Goal: Book appointment/travel/reservation

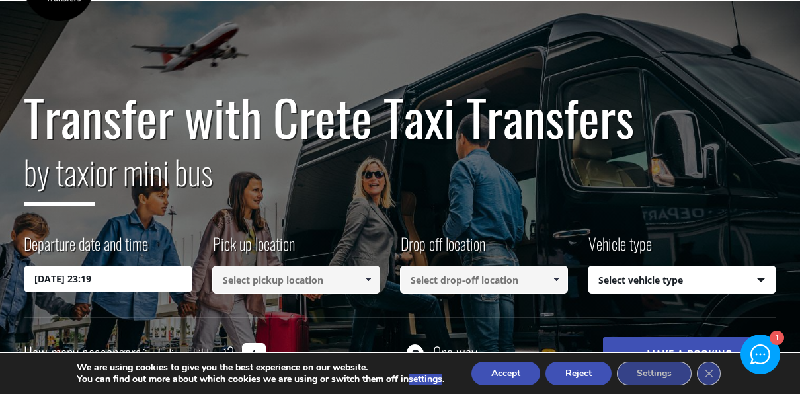
scroll to position [79, 0]
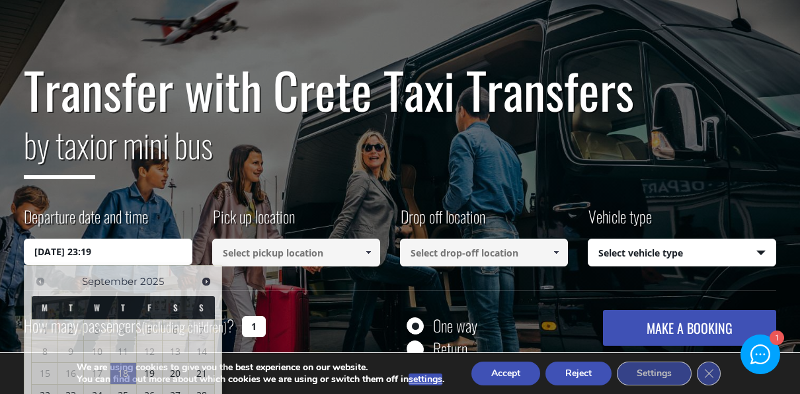
click at [178, 247] on input "[DATE] 23:19" at bounding box center [108, 252] width 168 height 26
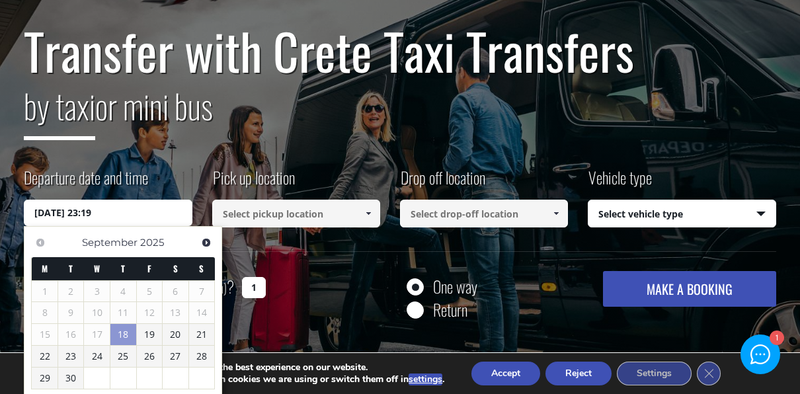
scroll to position [120, 0]
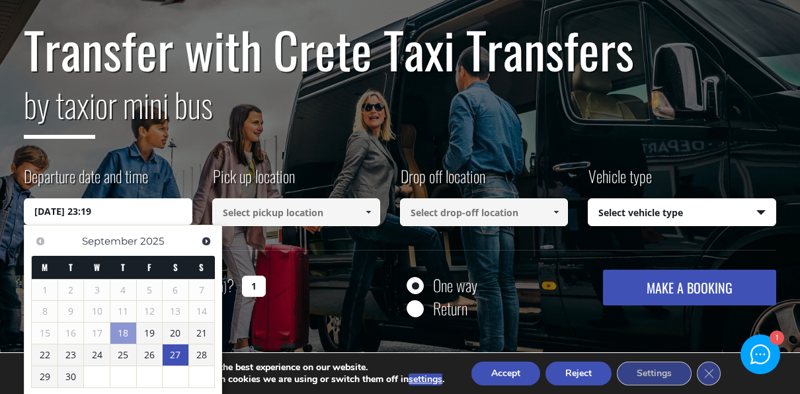
click at [175, 353] on link "27" at bounding box center [176, 355] width 26 height 21
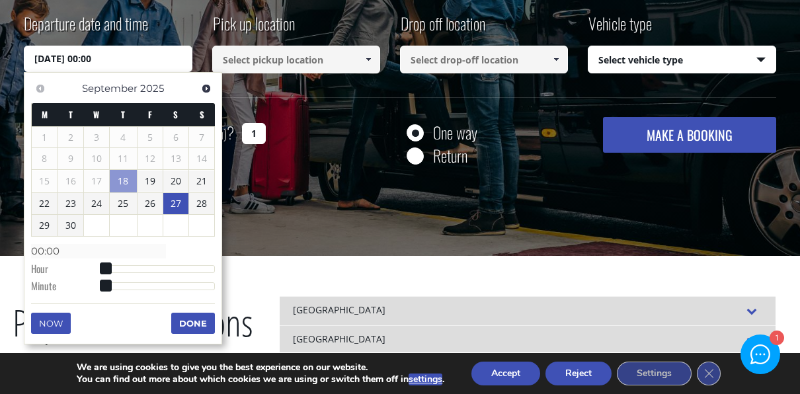
scroll to position [274, 0]
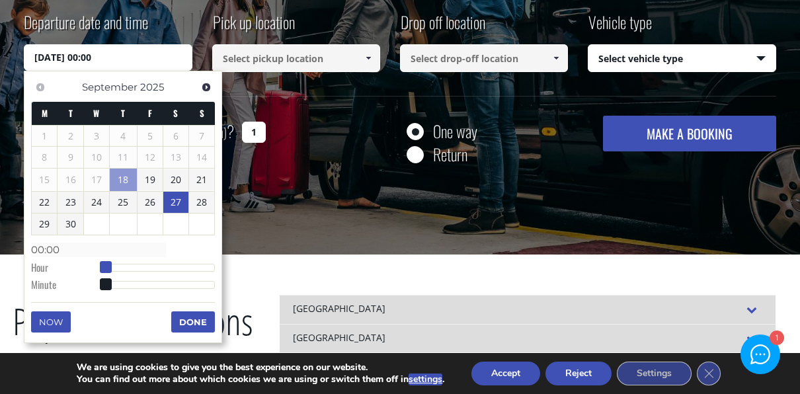
type input "[DATE] 01:00"
type input "01:00"
type input "[DATE] 02:00"
type input "02:00"
type input "[DATE] 03:00"
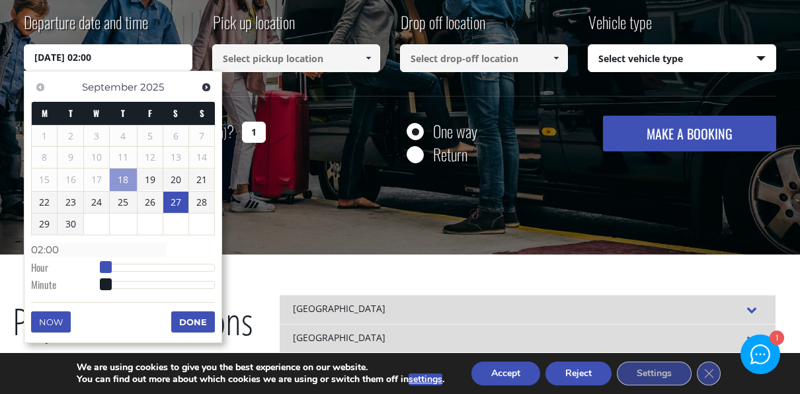
type input "03:00"
type input "[DATE] 04:00"
type input "04:00"
type input "[DATE] 05:00"
type input "05:00"
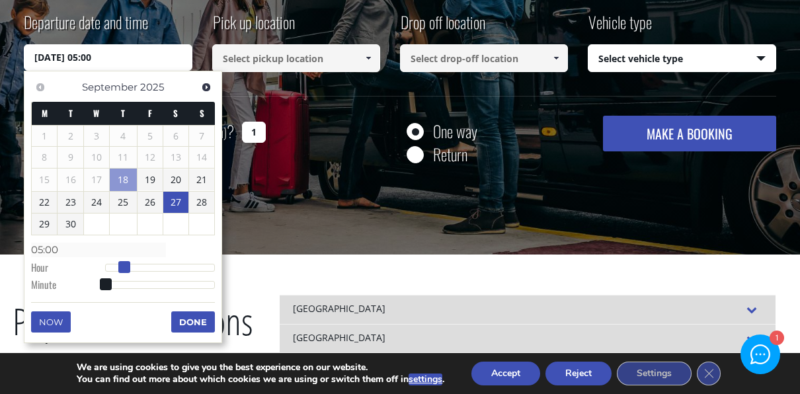
type input "[DATE] 06:00"
type input "06:00"
type input "[DATE] 07:00"
type input "07:00"
type input "[DATE] 08:00"
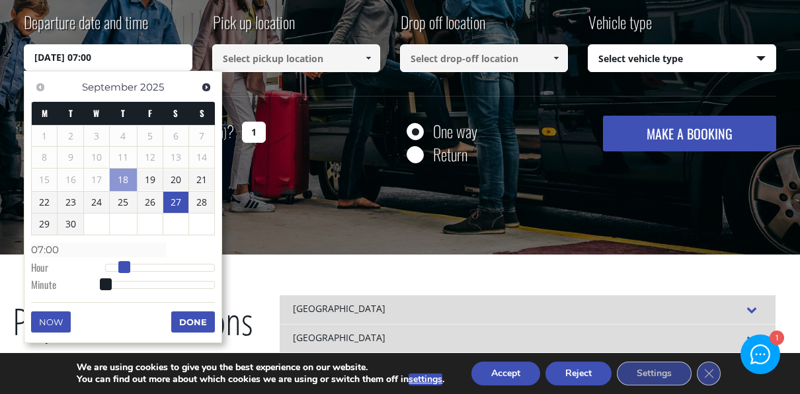
type input "08:00"
type input "[DATE] 09:00"
type input "09:00"
type input "[DATE] 00:00"
type input "00:00"
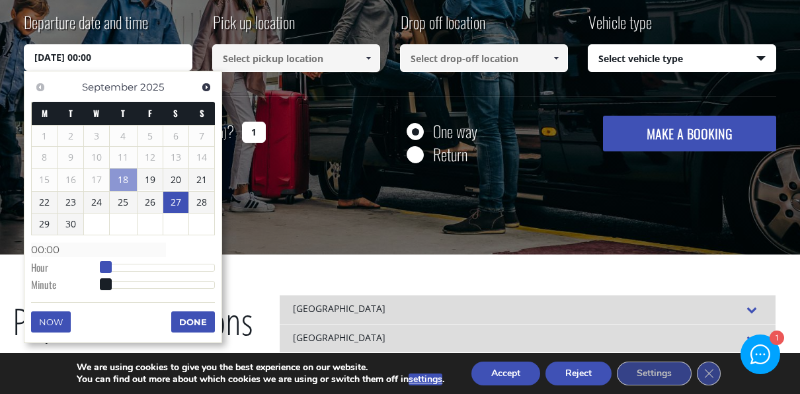
type input "[DATE] 01:00"
type input "01:00"
type input "[DATE] 02:00"
type input "02:00"
type input "[DATE] 03:00"
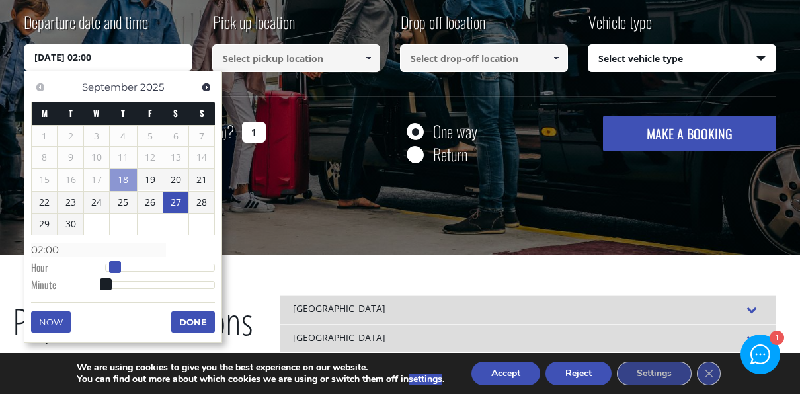
type input "03:00"
type input "[DATE] 04:00"
type input "04:00"
type input "[DATE] 05:00"
type input "05:00"
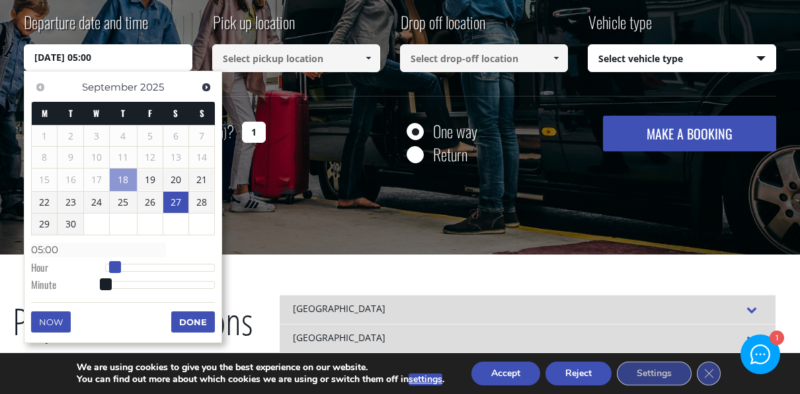
type input "[DATE] 06:00"
type input "06:00"
type input "[DATE] 07:00"
type input "07:00"
type input "[DATE] 09:00"
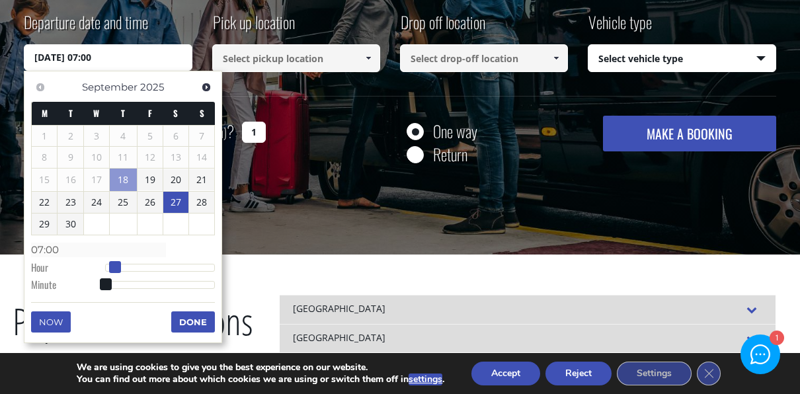
type input "09:00"
type input "[DATE] 12:00"
type input "12:00"
type input "[DATE] 14:00"
type input "14:00"
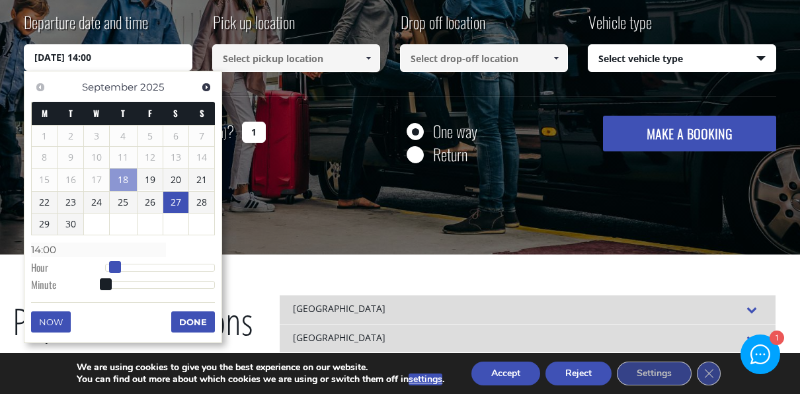
type input "[DATE] 16:00"
type input "16:00"
type input "[DATE] 19:00"
type input "19:00"
type input "[DATE] 20:00"
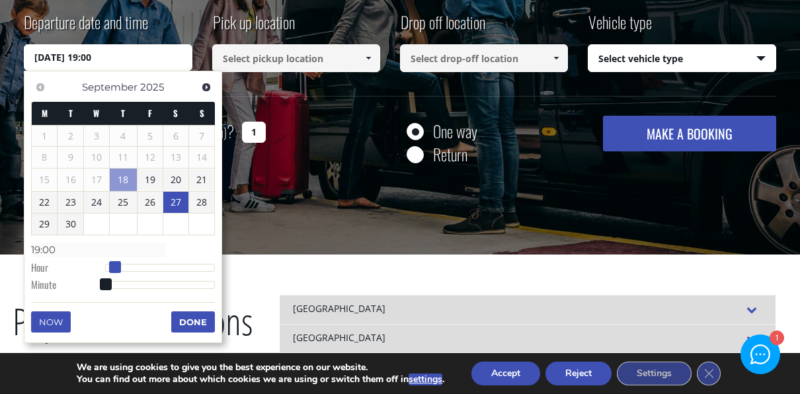
type input "20:00"
type input "[DATE] 21:00"
type input "21:00"
type input "[DATE] 20:00"
type input "20:00"
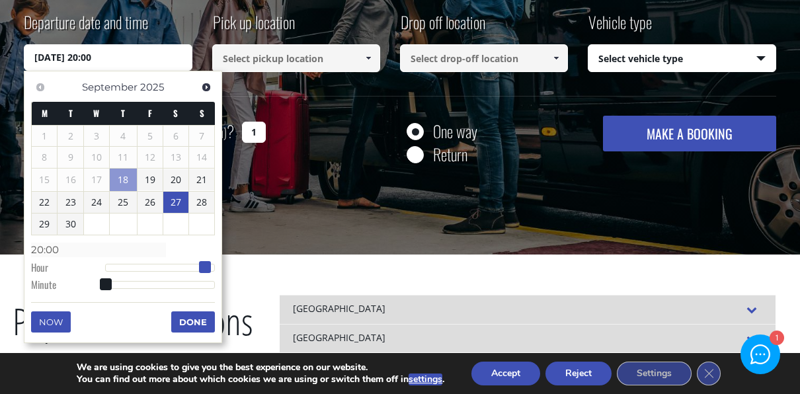
type input "[DATE] 19:00"
type input "19:00"
type input "[DATE] 18:00"
type input "18:00"
type input "[DATE] 17:00"
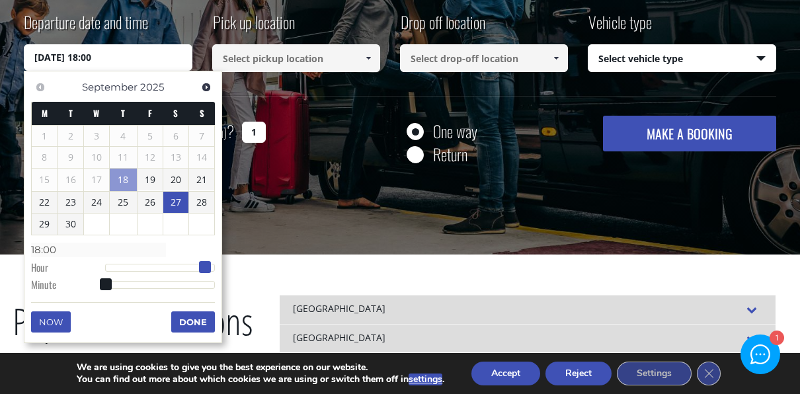
type input "17:00"
type input "[DATE] 16:00"
type input "16:00"
type input "[DATE] 15:00"
type input "15:00"
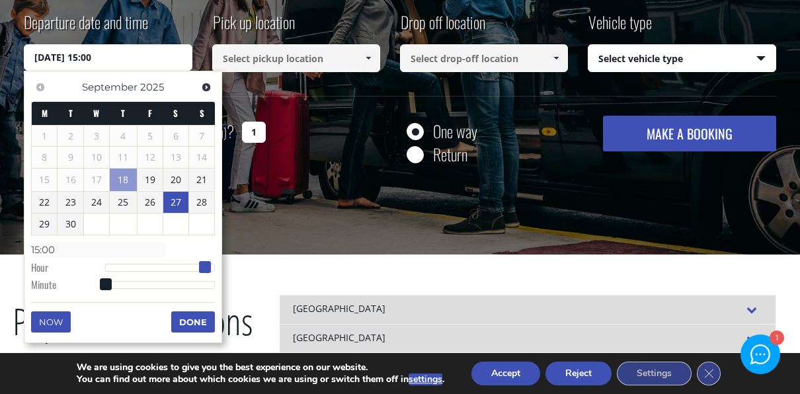
type input "[DATE] 13:00"
type input "13:00"
type input "[DATE] 12:00"
type input "12:00"
type input "[DATE] 11:00"
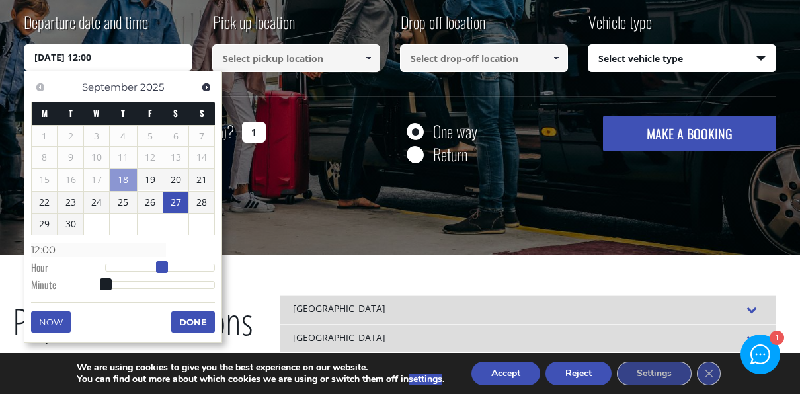
type input "11:00"
type input "[DATE] 10:00"
type input "10:00"
type input "[DATE] 09:00"
type input "09:00"
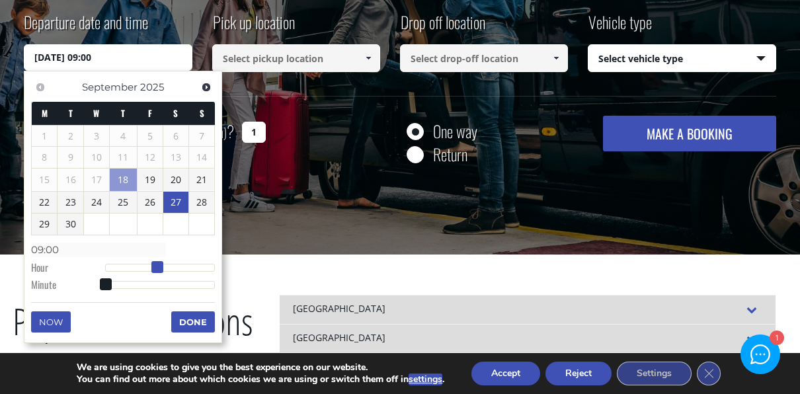
type input "[DATE] 08:00"
type input "08:00"
type input "[DATE] 07:00"
type input "07:00"
type input "[DATE] 06:00"
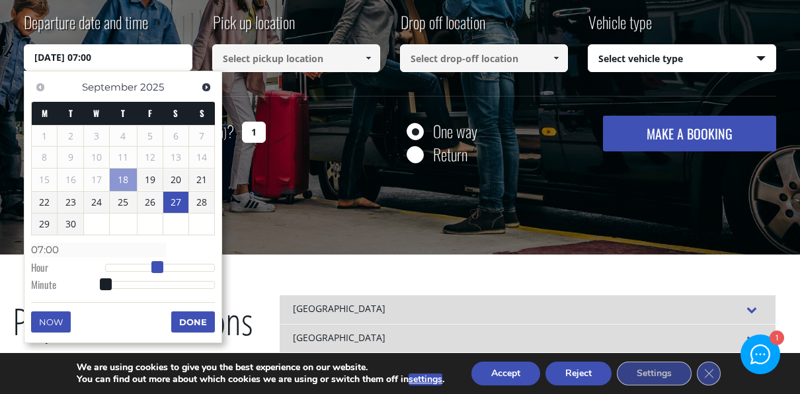
type input "06:00"
type input "[DATE] 05:00"
type input "05:00"
type input "[DATE] 06:00"
type input "06:00"
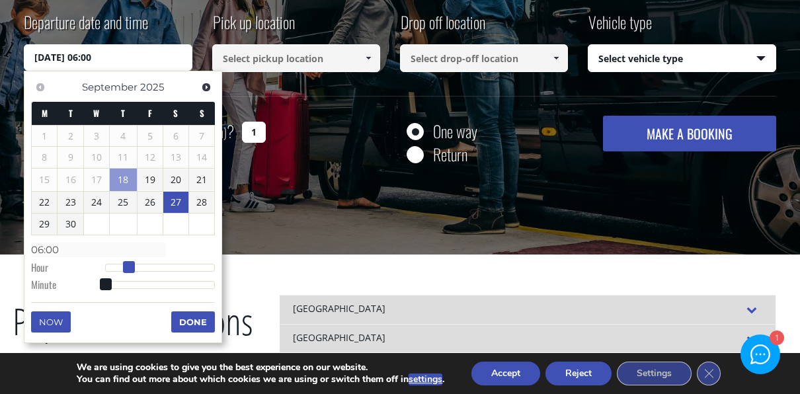
type input "[DATE] 07:00"
type input "07:00"
type input "[DATE] 08:00"
type input "08:00"
type input "[DATE] 09:00"
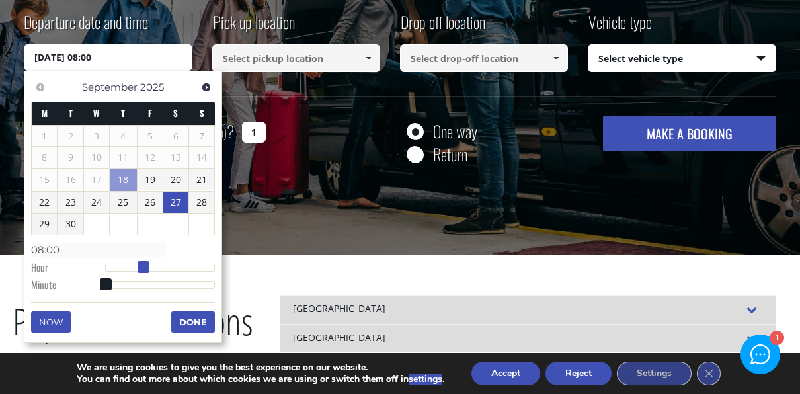
type input "09:00"
type input "[DATE] 10:00"
type input "10:00"
type input "[DATE] 09:00"
type input "09:00"
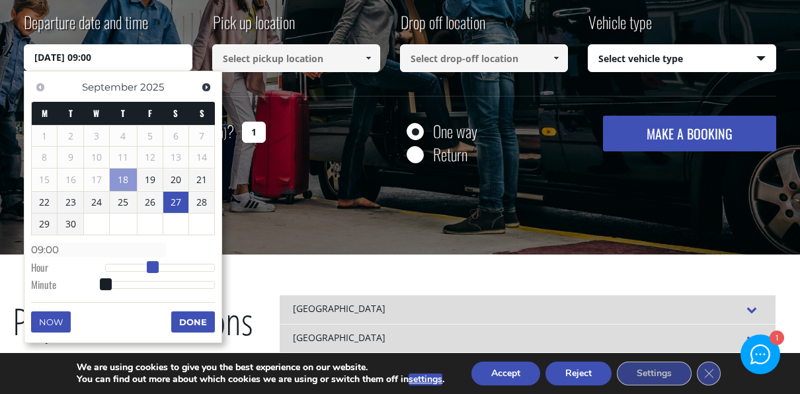
type input "[DATE] 08:00"
type input "08:00"
type input "[DATE] 07:00"
type input "07:00"
type input "[DATE] 08:00"
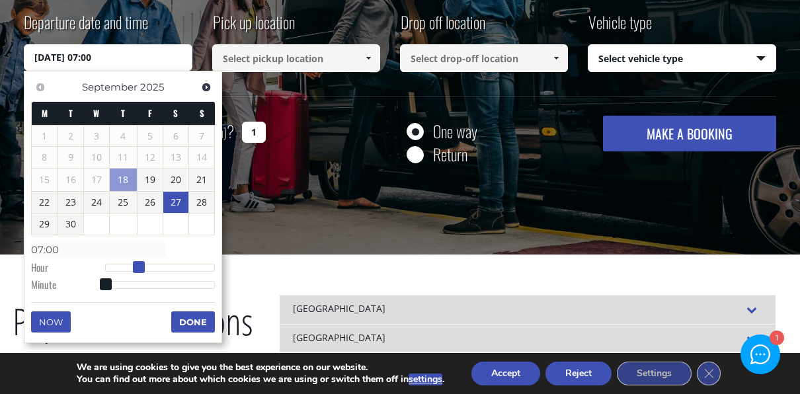
type input "08:00"
type input "[DATE] 09:00"
type input "09:00"
drag, startPoint x: 107, startPoint y: 261, endPoint x: 149, endPoint y: 282, distance: 47.0
click at [149, 282] on dl "Time 09:00 Hour Minute Second Millisecond Microsecond Time Zone -1200 -1100 -10…" at bounding box center [123, 267] width 184 height 56
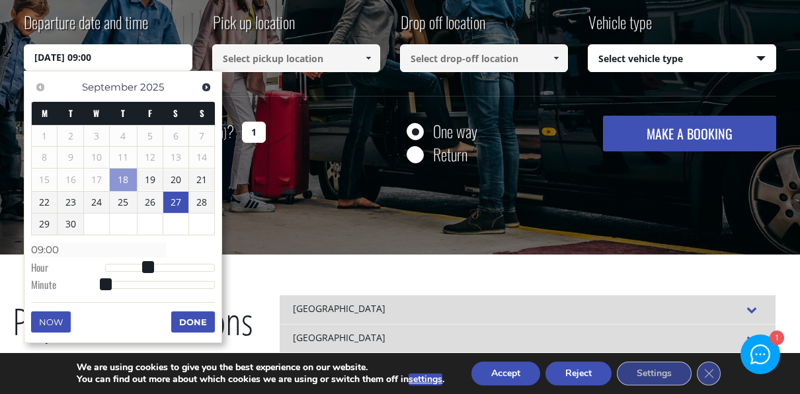
click at [181, 321] on button "Done" at bounding box center [193, 322] width 44 height 21
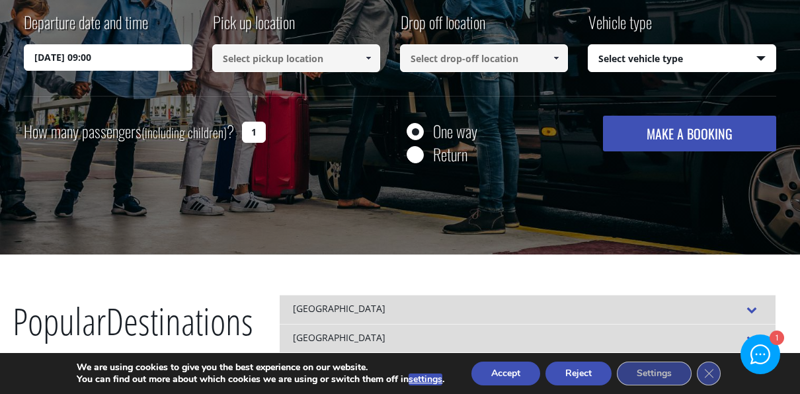
click at [367, 61] on span at bounding box center [368, 58] width 11 height 11
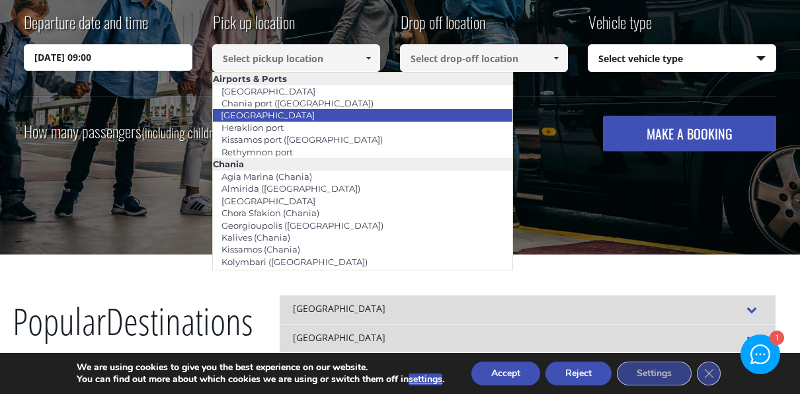
click at [344, 115] on li "[GEOGRAPHIC_DATA]" at bounding box center [363, 115] width 300 height 12
type input "[GEOGRAPHIC_DATA]"
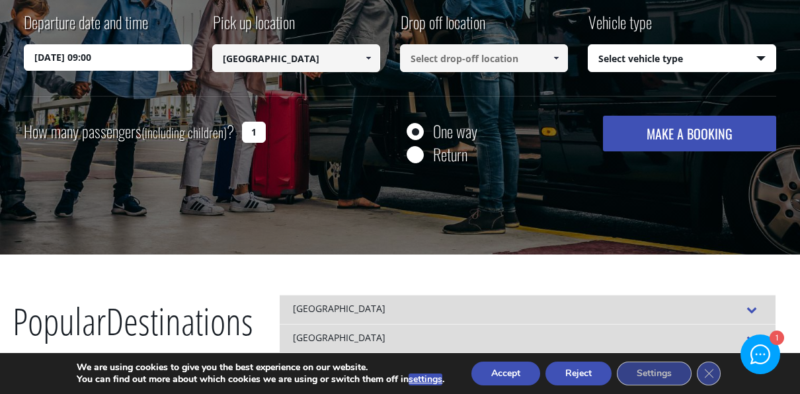
click at [557, 58] on span at bounding box center [556, 58] width 11 height 11
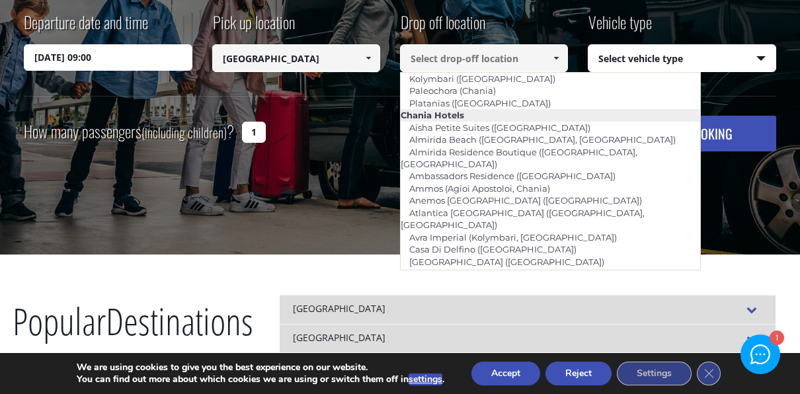
scroll to position [190, 0]
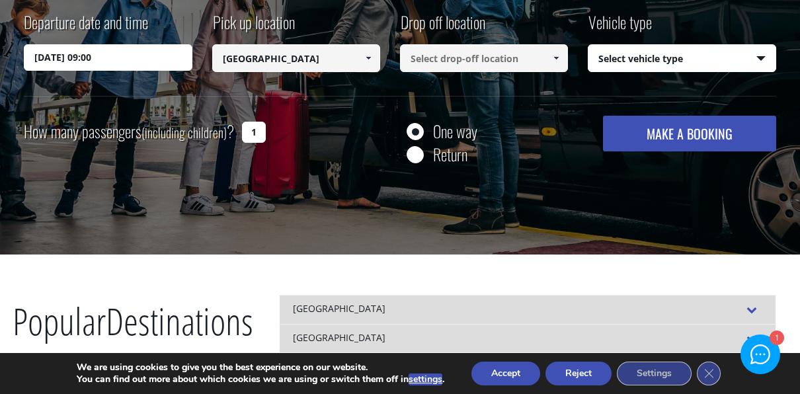
click at [556, 57] on span at bounding box center [556, 58] width 11 height 11
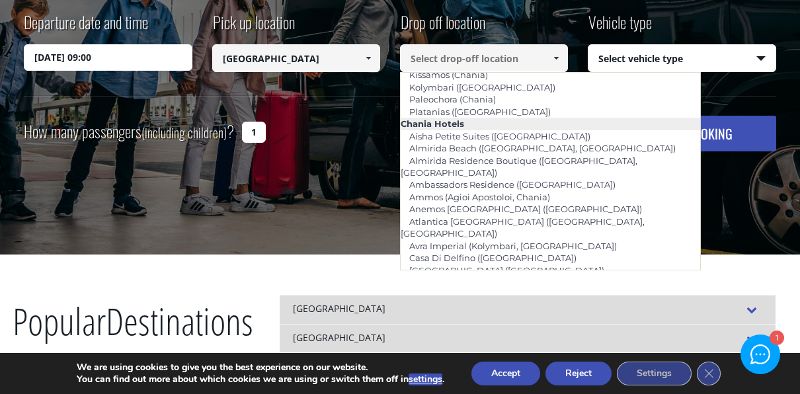
scroll to position [163, 0]
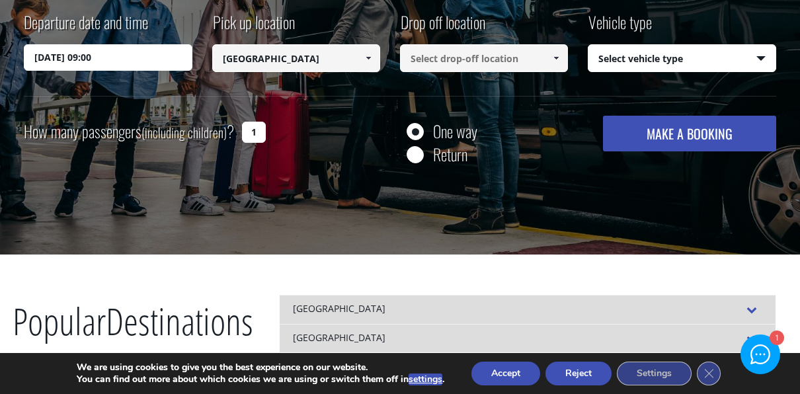
click at [556, 56] on span at bounding box center [556, 58] width 11 height 11
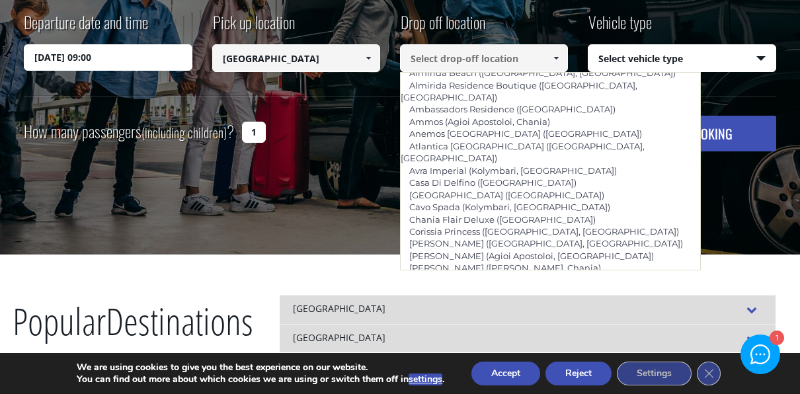
scroll to position [254, 0]
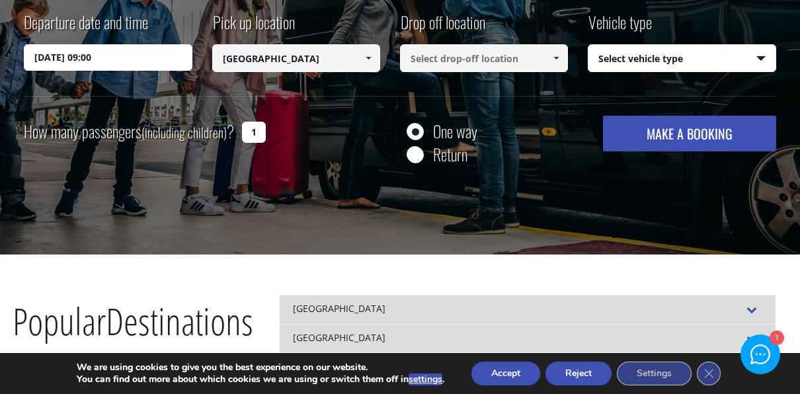
click at [557, 54] on span at bounding box center [556, 58] width 11 height 11
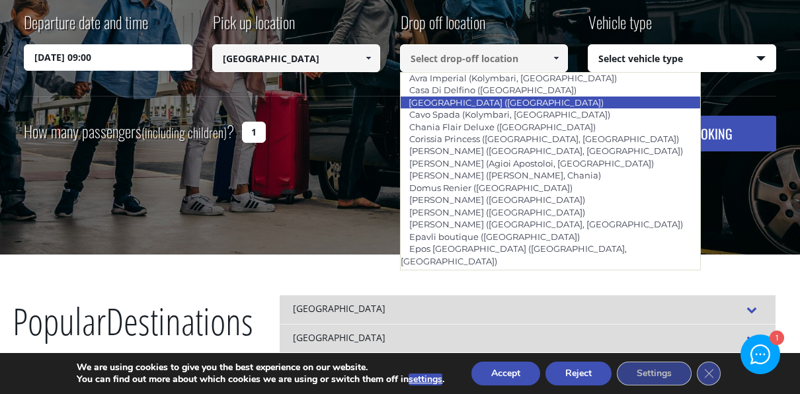
scroll to position [336, 0]
